Goal: Navigation & Orientation: Go to known website

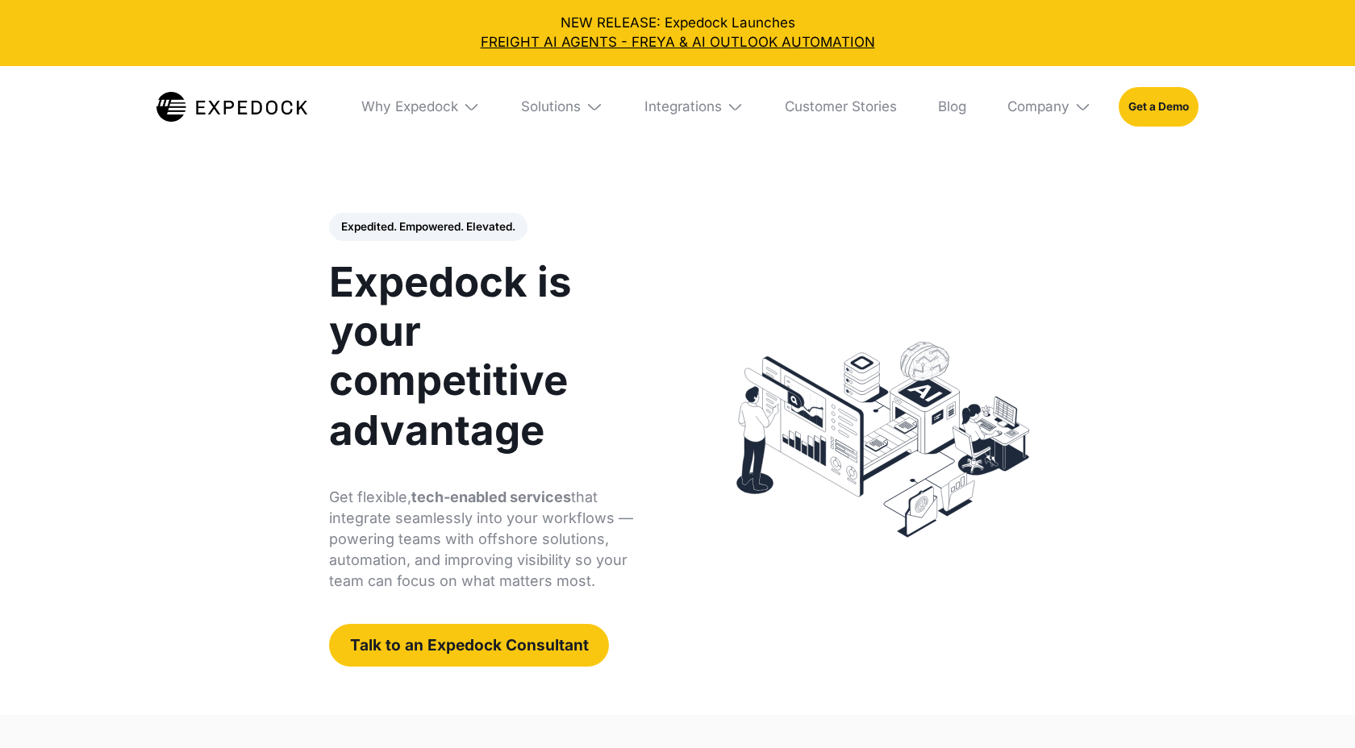
select select
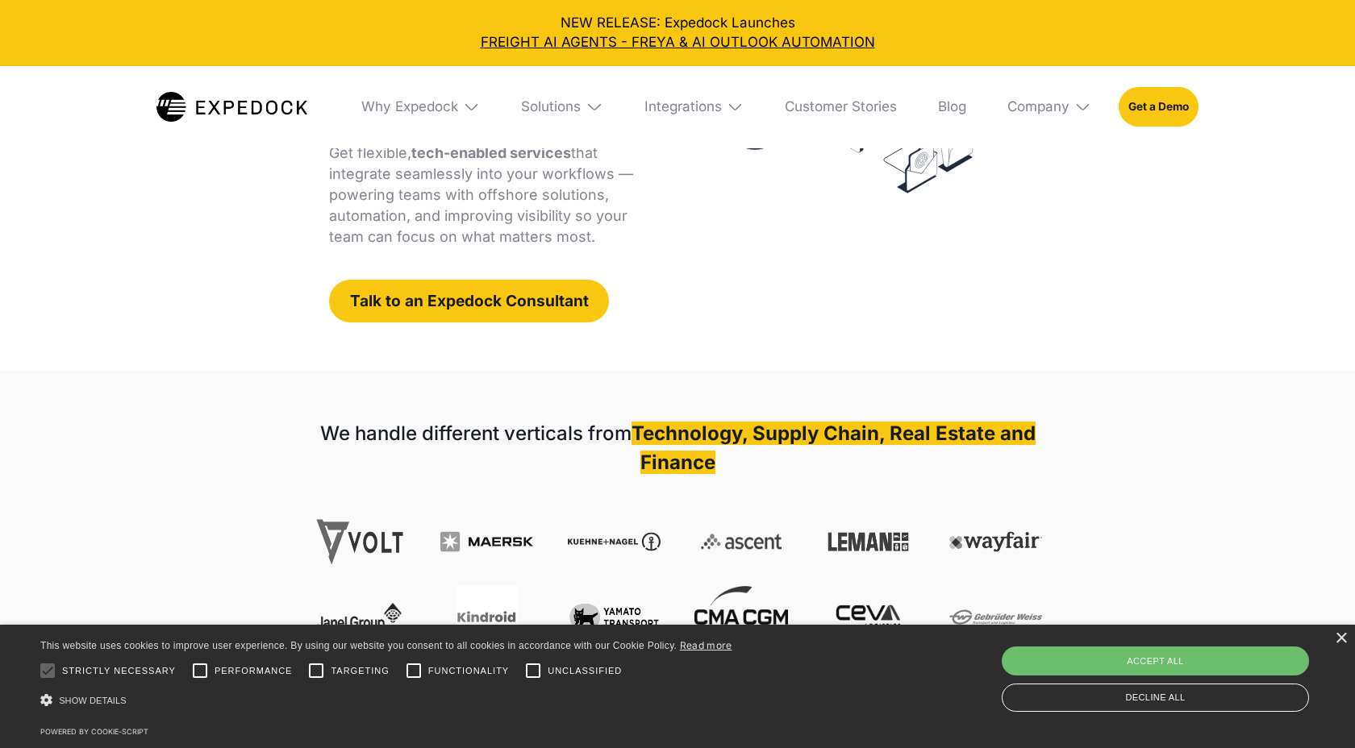
scroll to position [345, 0]
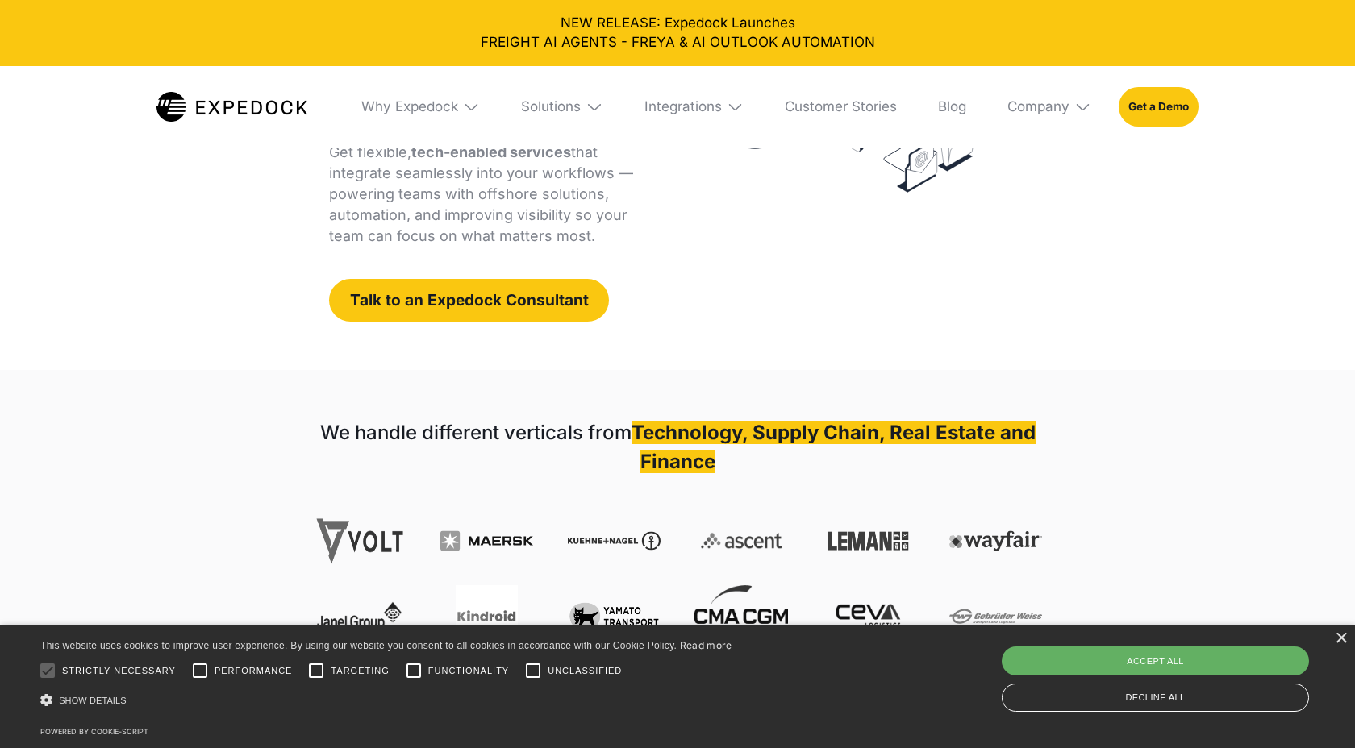
click at [1036, 656] on div "Accept all" at bounding box center [1154, 661] width 307 height 29
checkbox input "true"
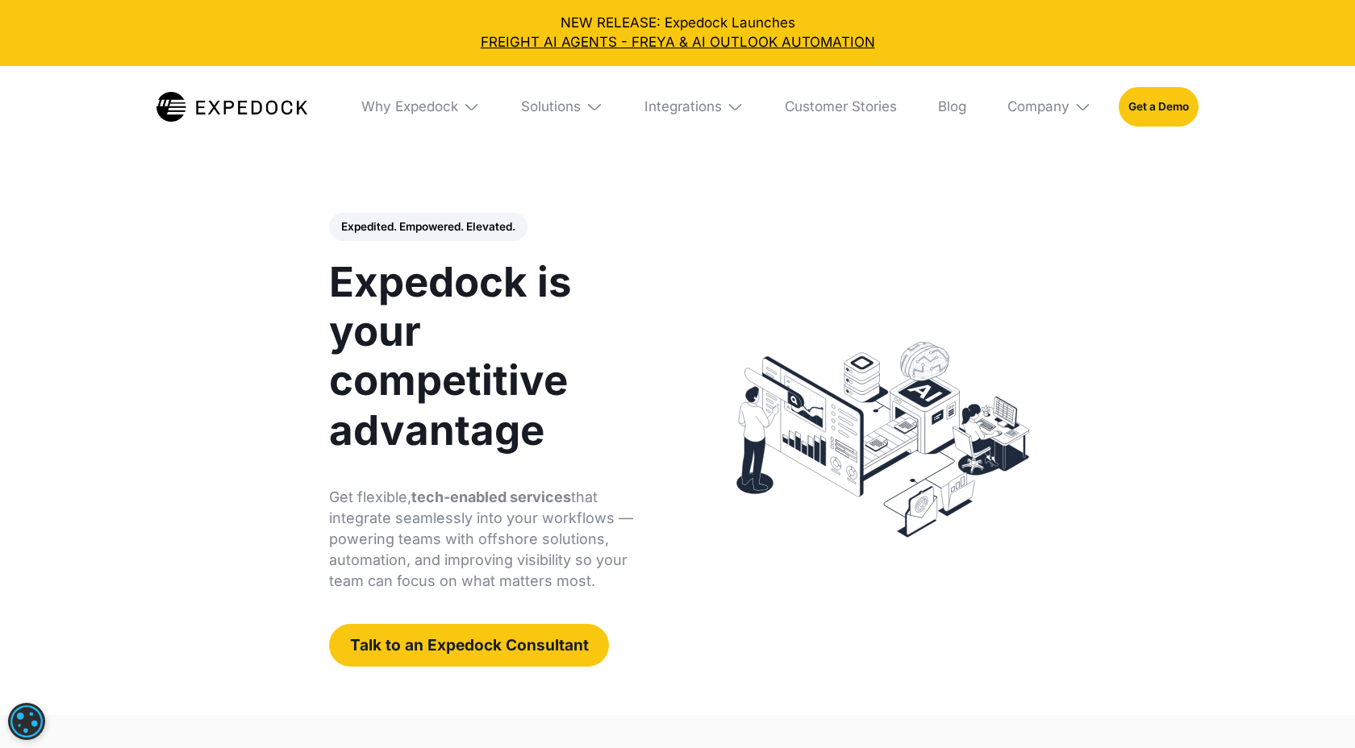
scroll to position [0, 0]
click at [221, 115] on img at bounding box center [231, 107] width 151 height 30
select select
